Goal: Register for event/course

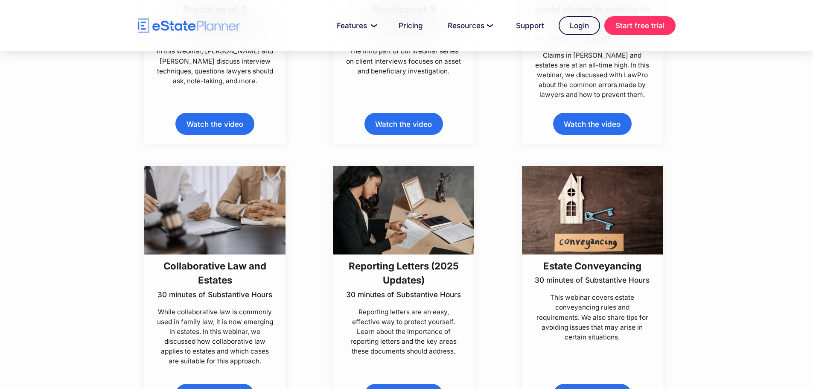
scroll to position [981, 0]
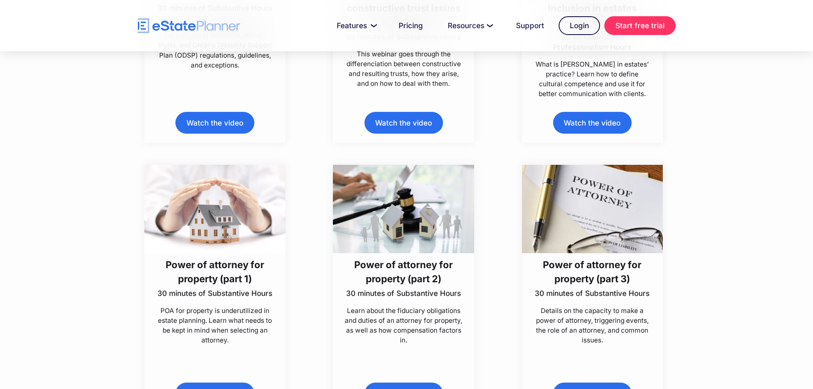
scroll to position [4181, 0]
click at [389, 266] on h3 "Power of attorney for property (part 2)" at bounding box center [404, 271] width 118 height 29
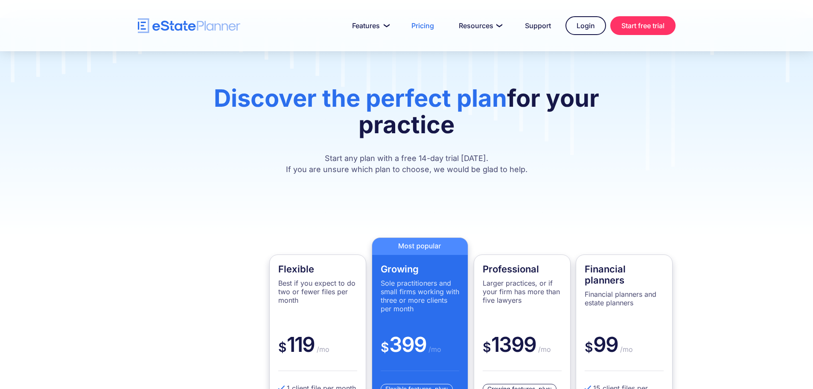
scroll to position [128, 0]
